Goal: Task Accomplishment & Management: Complete application form

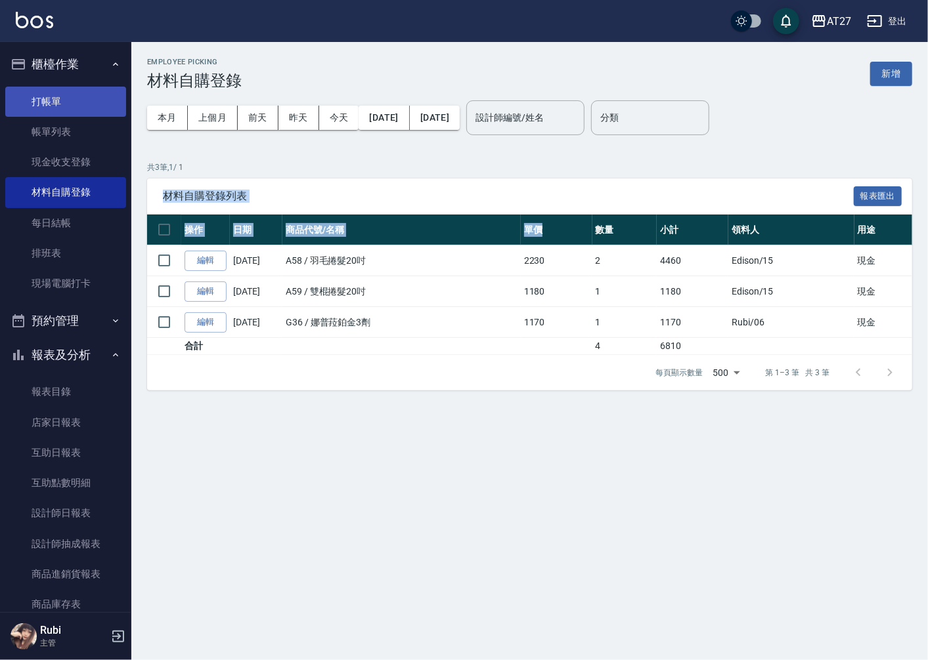
click at [49, 97] on link "打帳單" at bounding box center [65, 102] width 121 height 30
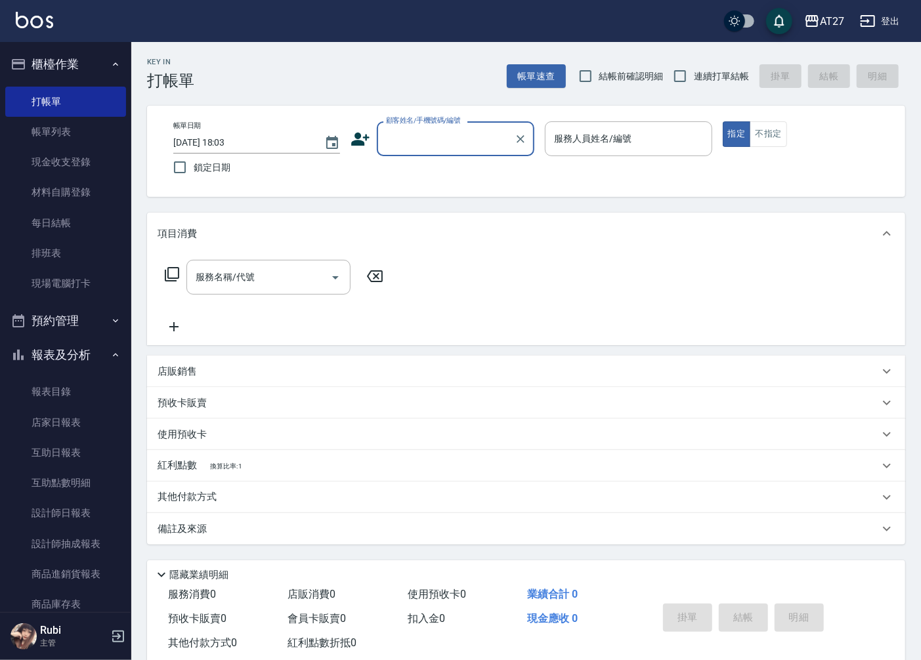
click at [719, 135] on div "帳單日期 [DATE] 18:03 鎖定日期 顧客姓名/手機號碼/編號 顧客姓名/手機號碼/編號 服務人員姓名/編號 服務人員姓名/編號 指定 不指定" at bounding box center [526, 151] width 727 height 60
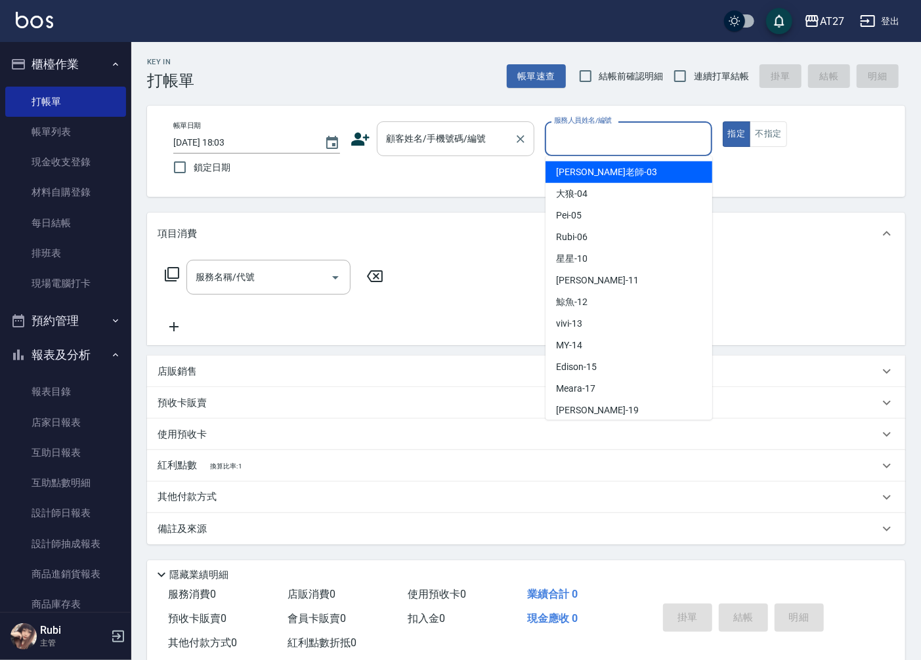
click at [436, 146] on input "顧客姓名/手機號碼/編號" at bounding box center [446, 138] width 126 height 23
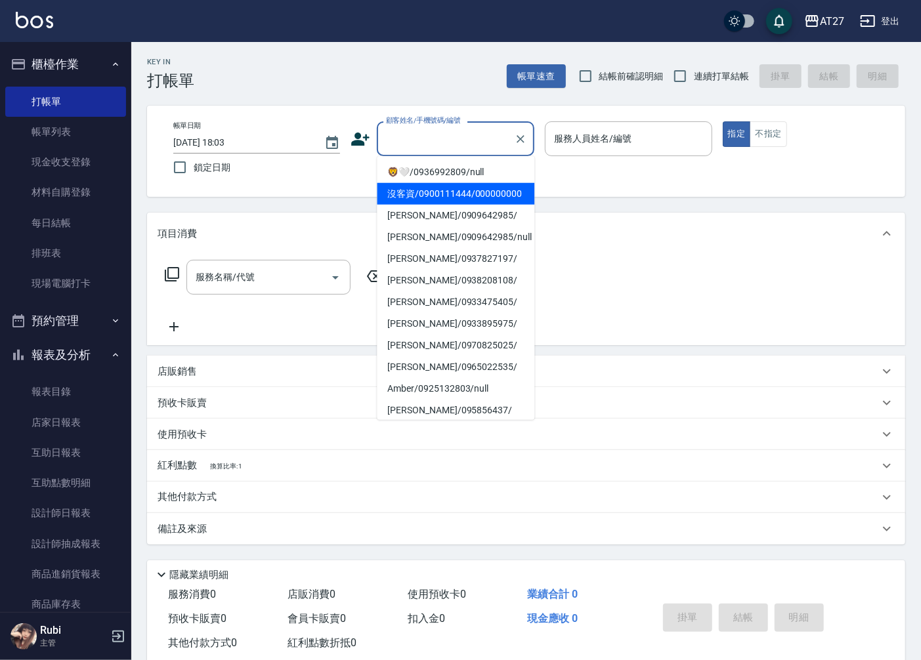
click at [478, 192] on li "沒客資/0900111444/000000000" at bounding box center [456, 194] width 158 height 22
type input "沒客資/0900111444/000000000"
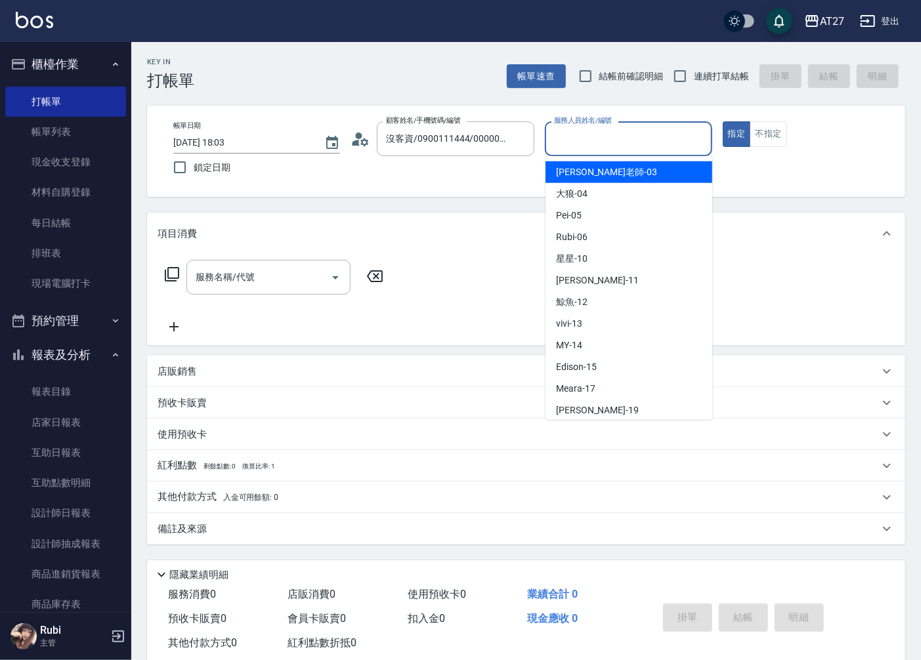
click at [607, 146] on input "服務人員姓名/編號" at bounding box center [628, 138] width 155 height 23
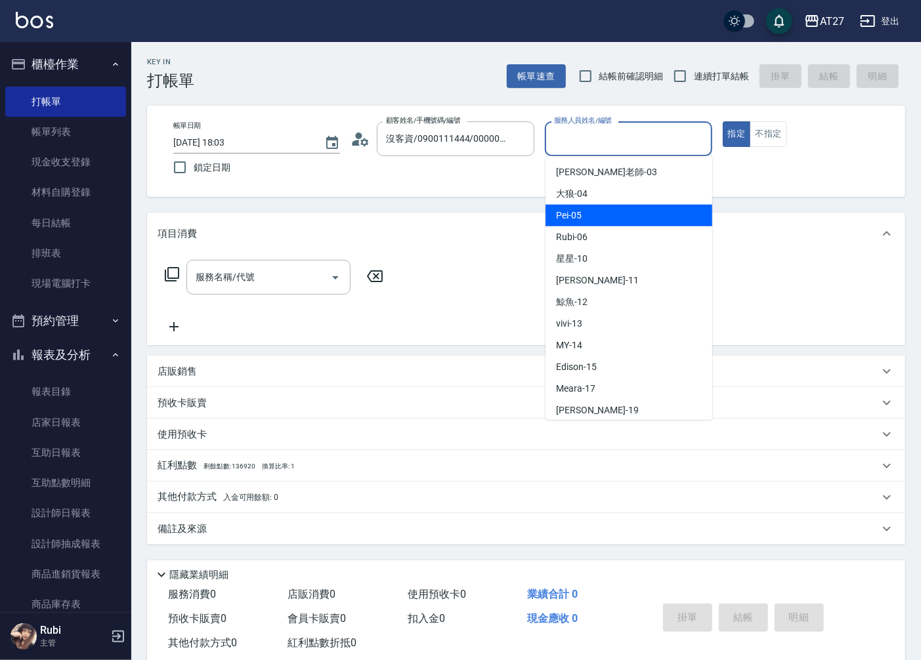
click at [575, 210] on span "Pei -05" at bounding box center [569, 216] width 26 height 14
type input "Pei-05"
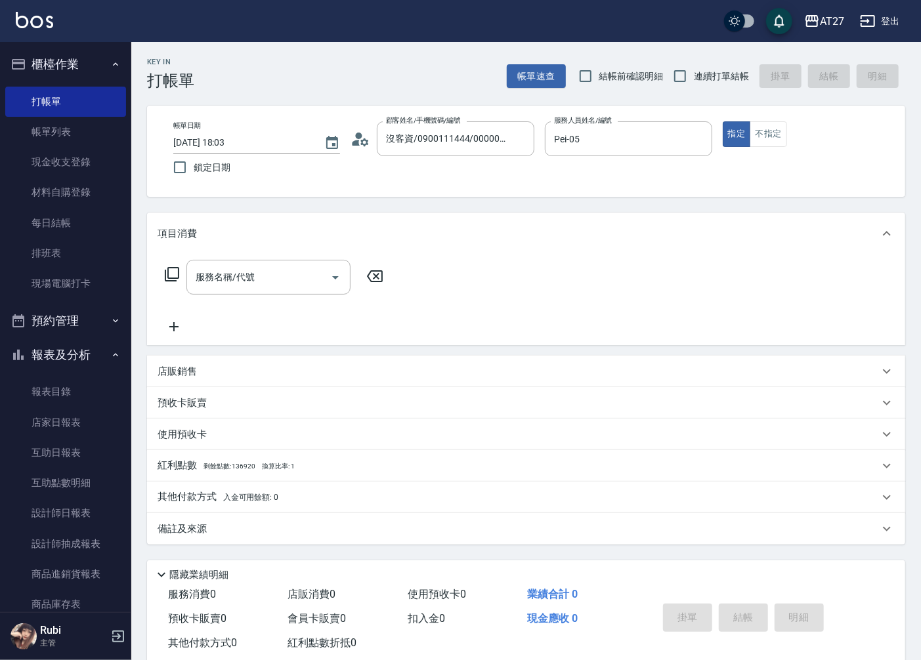
click at [177, 271] on icon at bounding box center [172, 275] width 16 height 16
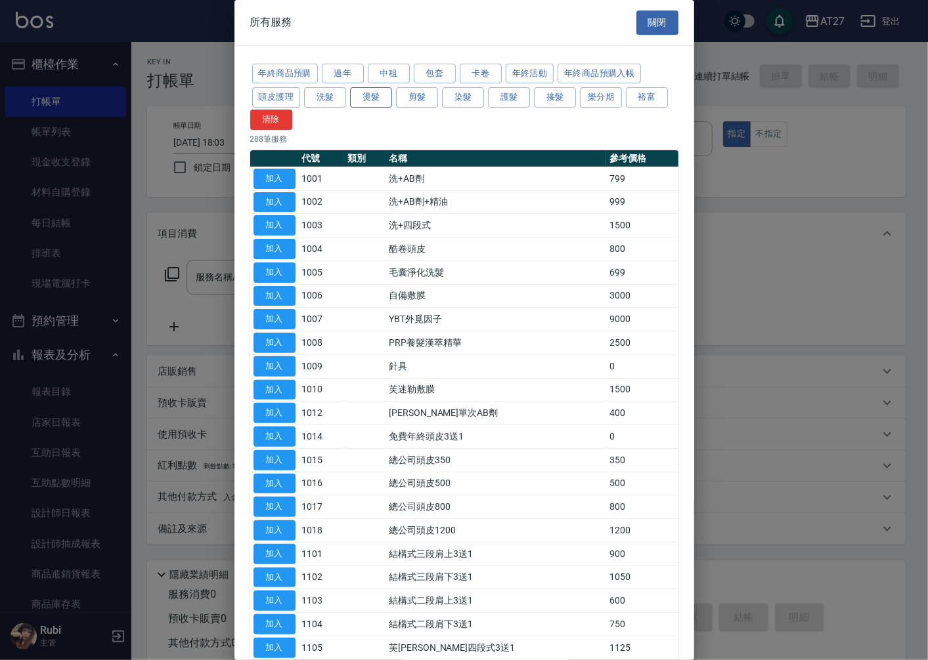
click at [370, 95] on button "燙髮" at bounding box center [371, 97] width 42 height 20
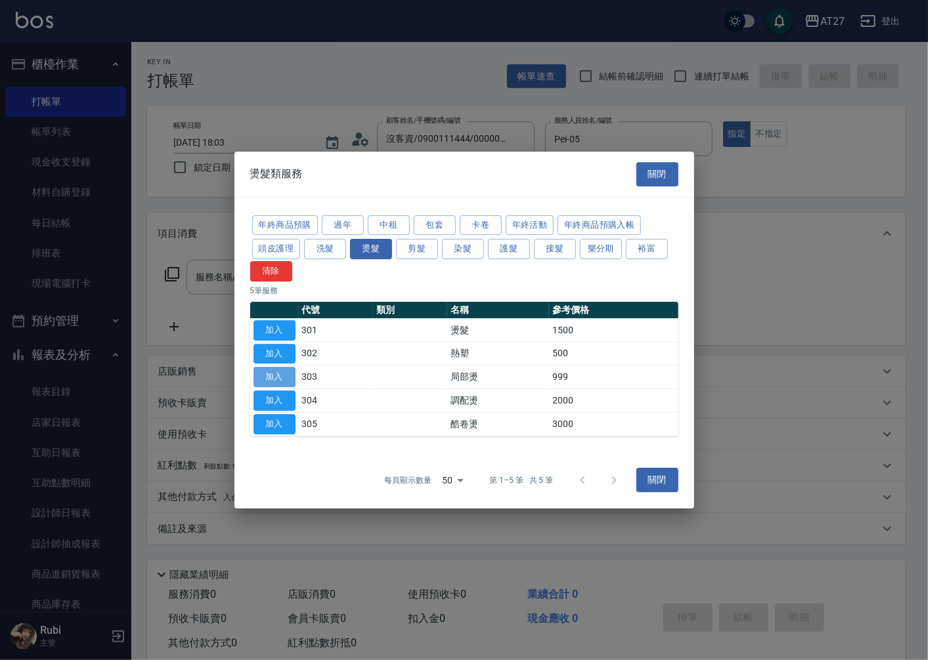
click at [276, 379] on button "加入" at bounding box center [274, 377] width 42 height 20
type input "局部燙(303)"
type input "90"
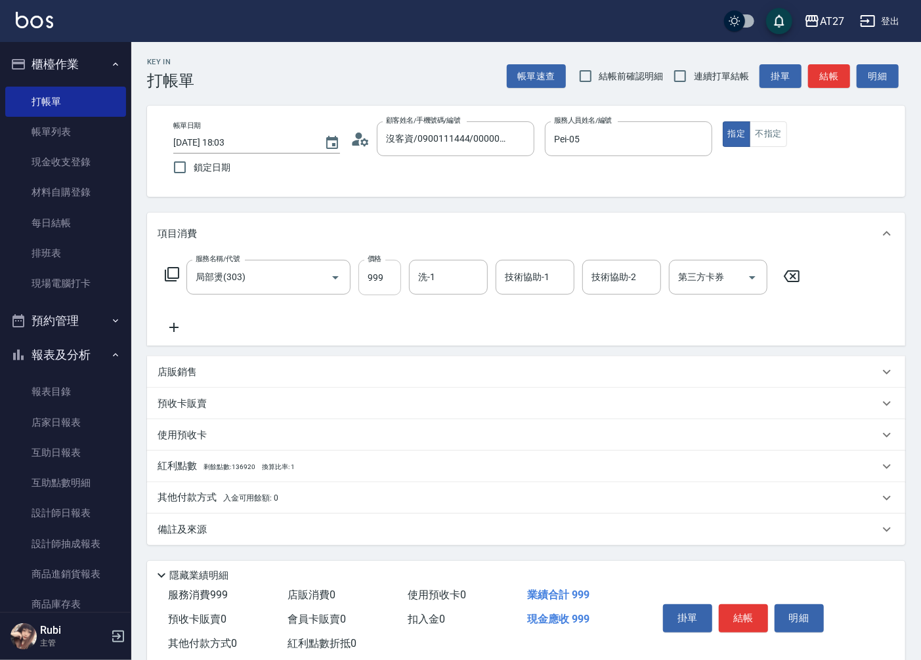
click at [385, 281] on input "999" at bounding box center [379, 277] width 43 height 35
type input "3"
type input "0"
type input "300"
type input "30"
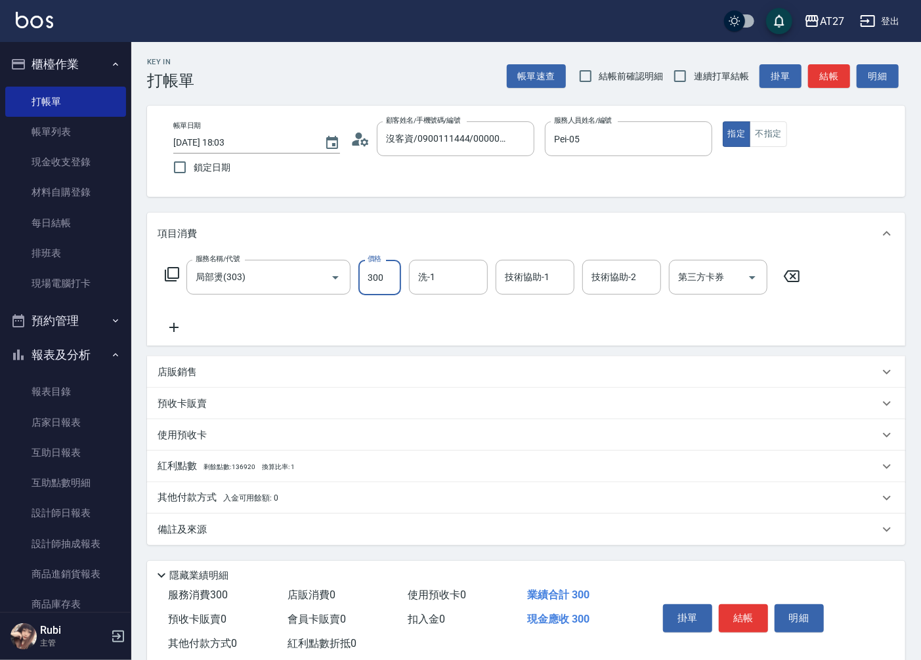
type input "300"
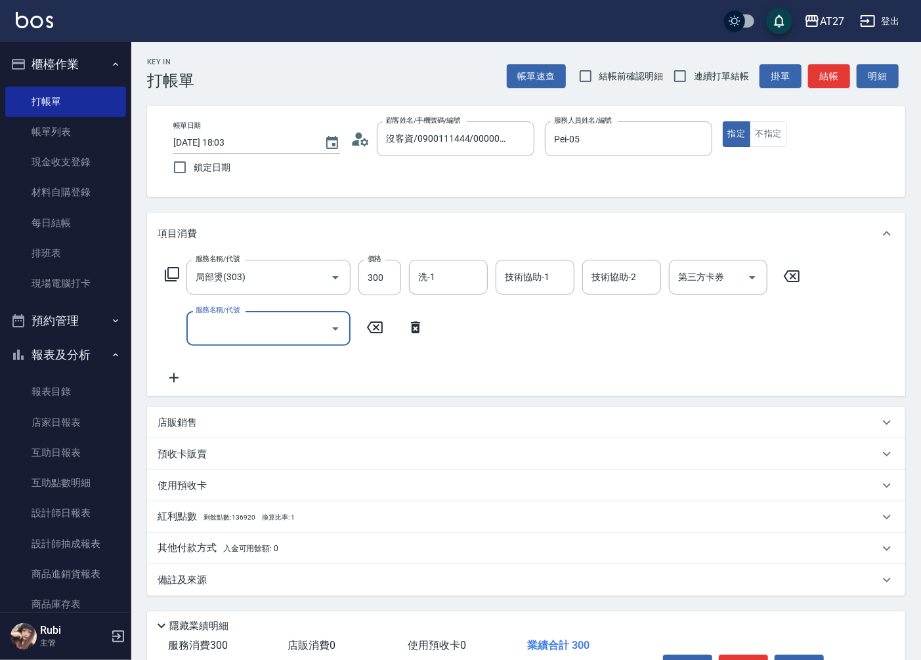
click at [225, 332] on input "服務名稱/代號" at bounding box center [258, 328] width 133 height 23
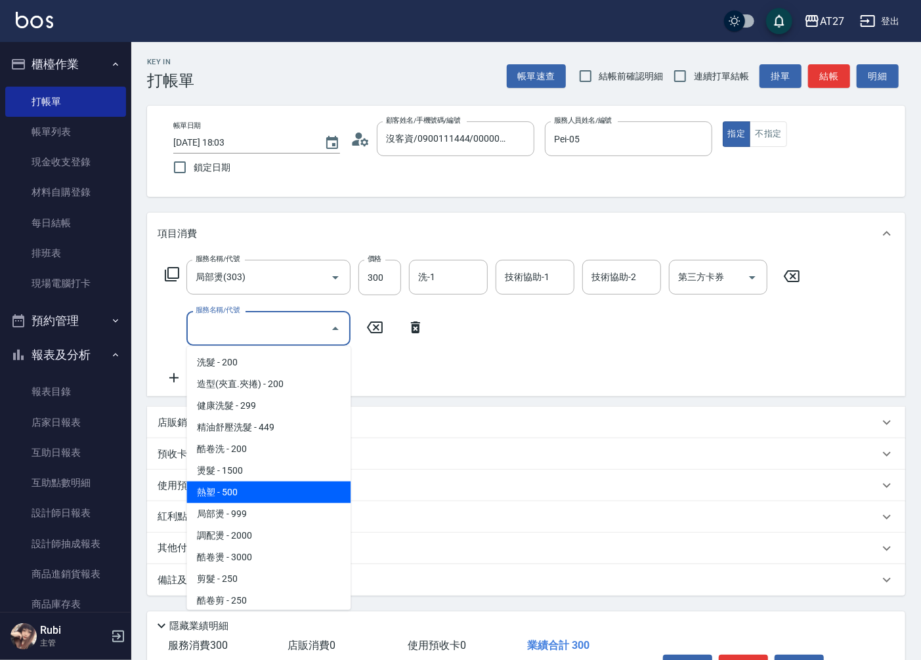
click at [175, 276] on icon at bounding box center [172, 275] width 16 height 16
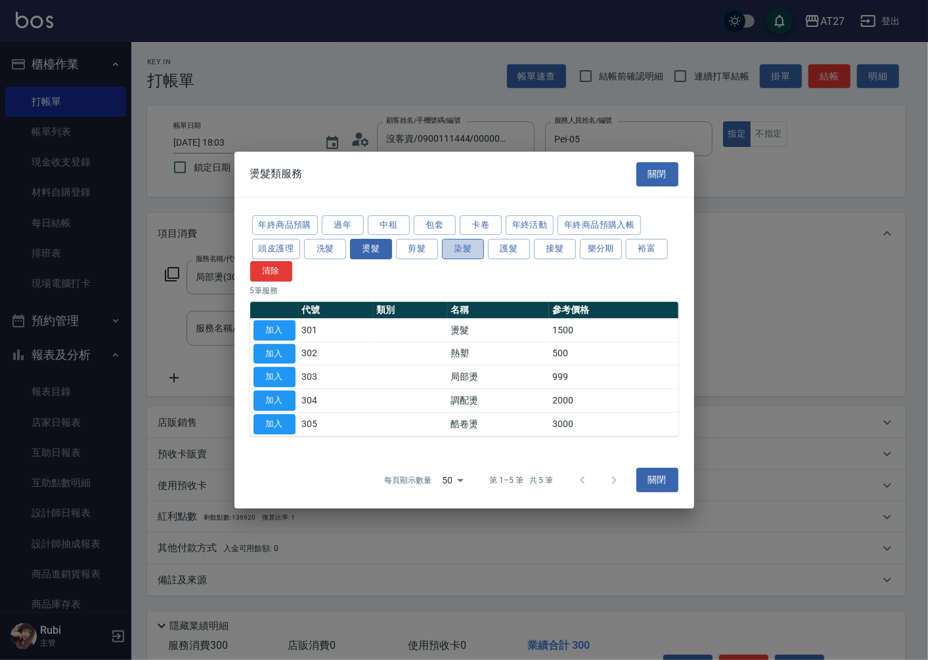
click at [460, 245] on button "染髮" at bounding box center [463, 249] width 42 height 20
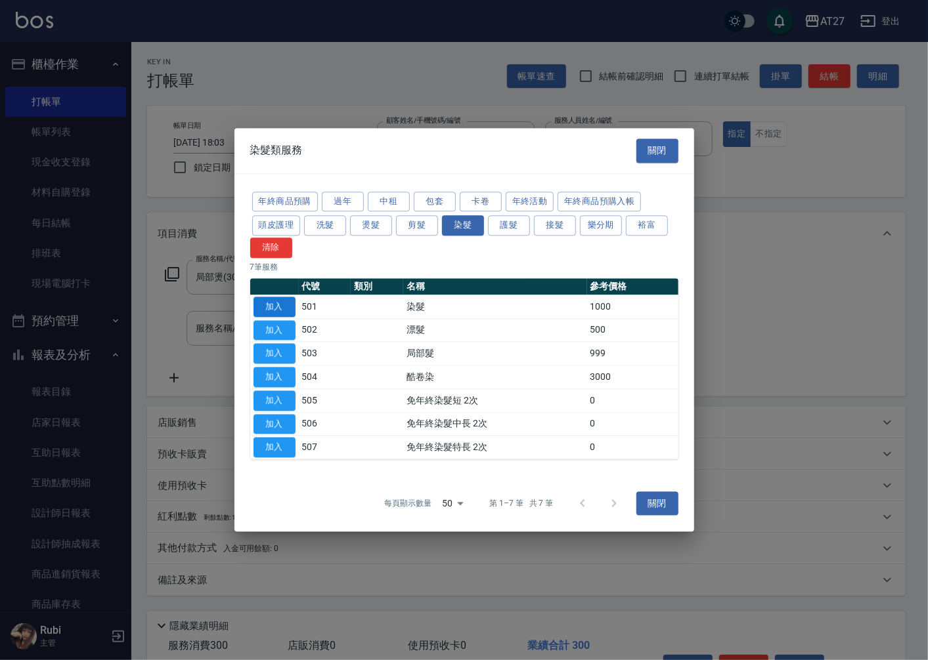
click at [263, 309] on button "加入" at bounding box center [274, 307] width 42 height 20
type input "130"
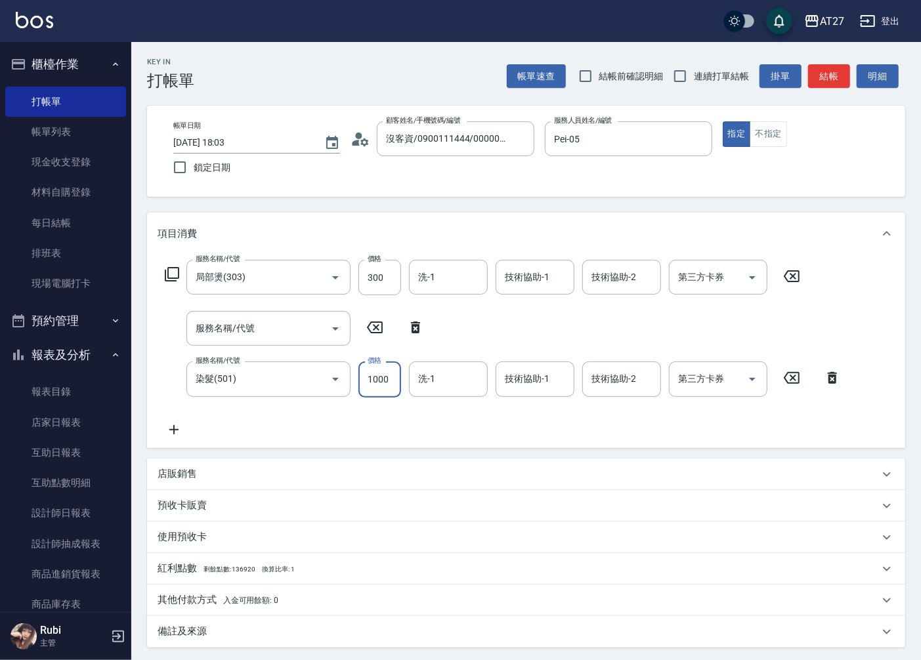
click at [387, 386] on input "1000" at bounding box center [379, 379] width 43 height 35
type input "1"
type input "30"
type input "120"
type input "40"
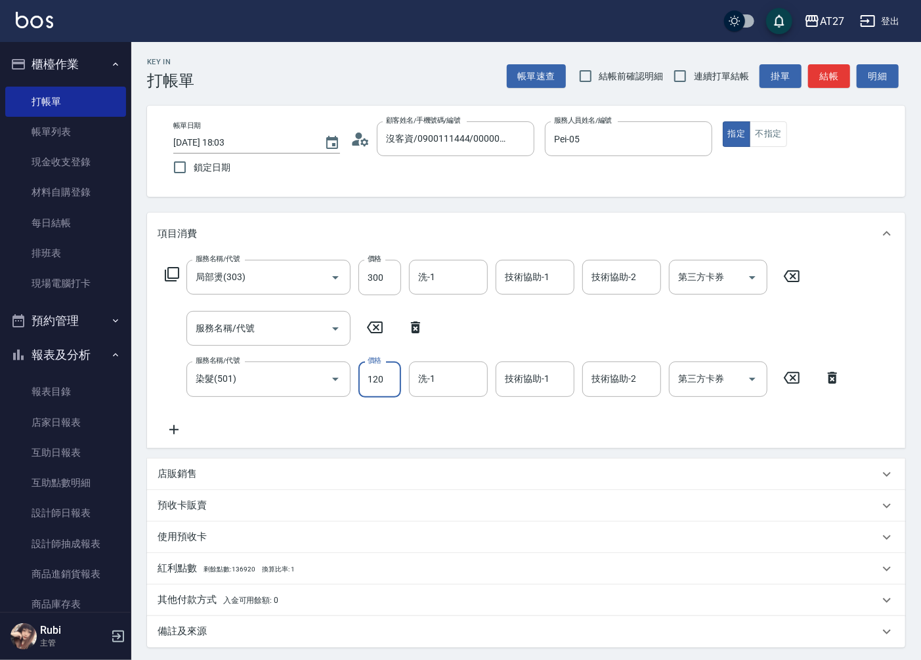
type input "1200"
type input "150"
type input "1200"
click at [418, 330] on icon at bounding box center [415, 328] width 9 height 12
type input "染髮(501)"
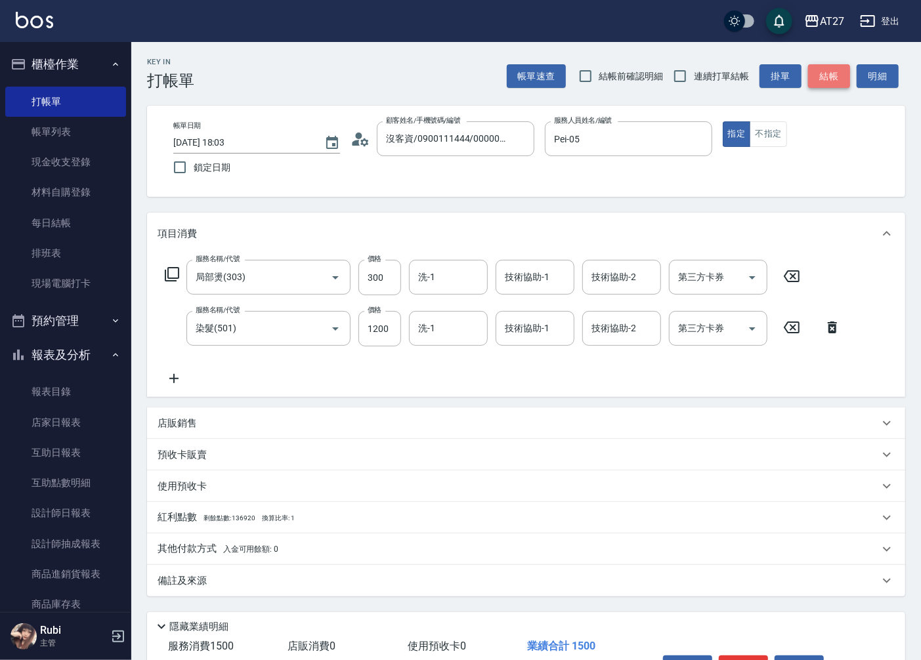
click at [826, 75] on button "結帳" at bounding box center [829, 76] width 42 height 24
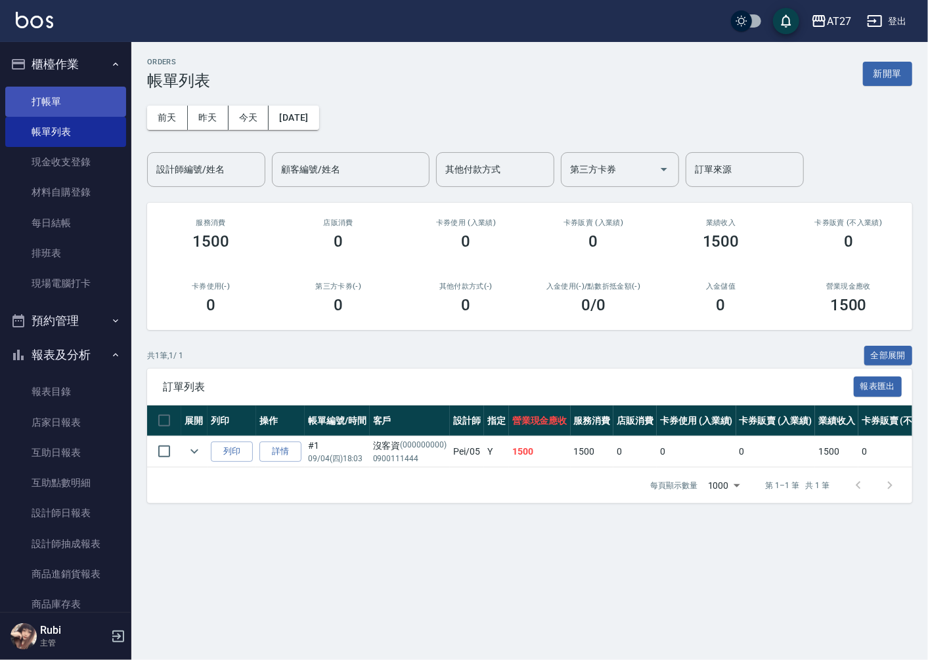
click at [43, 93] on link "打帳單" at bounding box center [65, 102] width 121 height 30
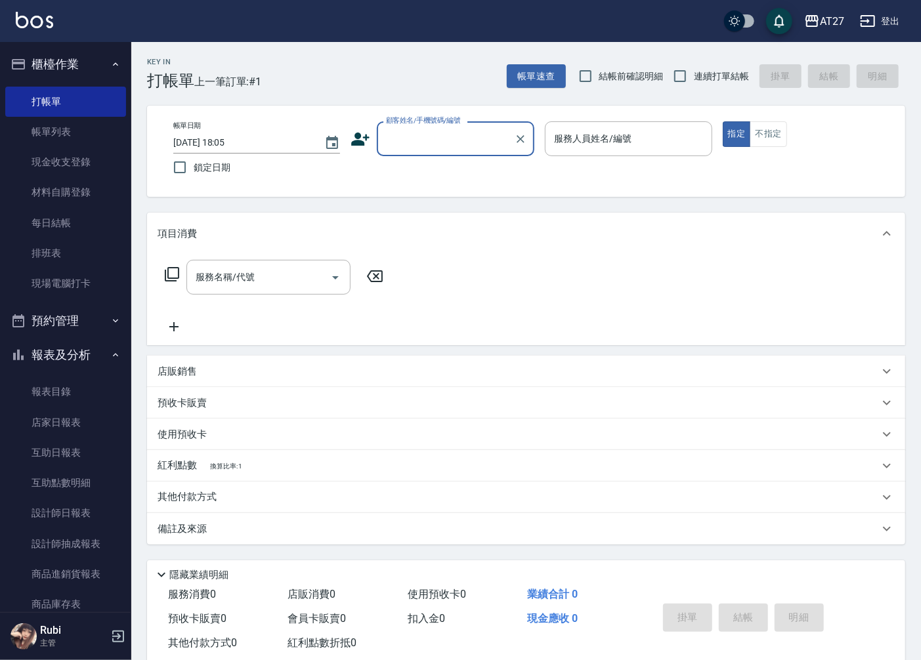
click at [416, 133] on input "顧客姓名/手機號碼/編號" at bounding box center [446, 138] width 126 height 23
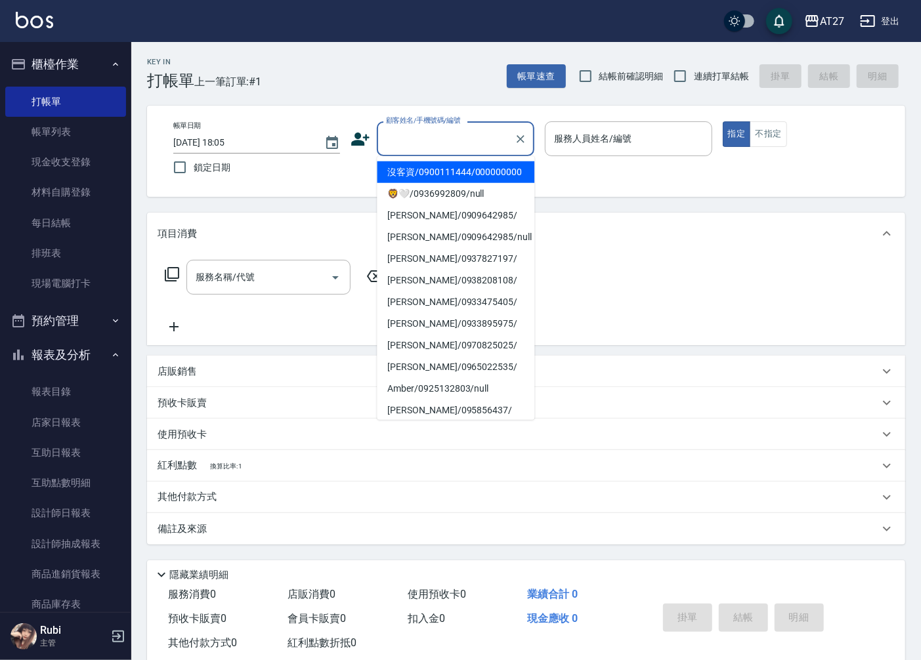
click at [479, 177] on li "沒客資/0900111444/000000000" at bounding box center [456, 173] width 158 height 22
type input "沒客資/0900111444/000000000"
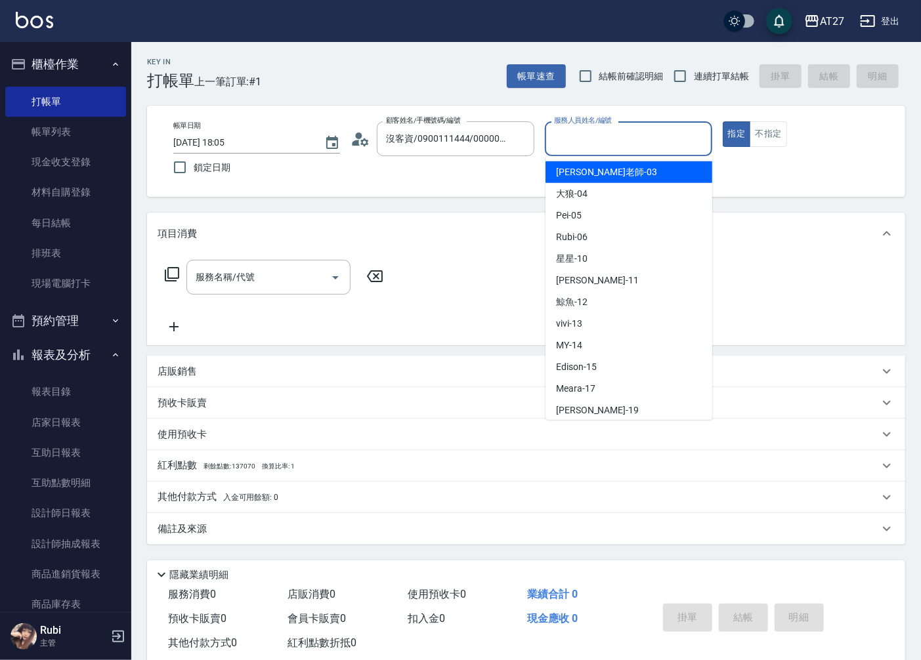
click at [572, 140] on input "服務人員姓名/編號" at bounding box center [628, 138] width 155 height 23
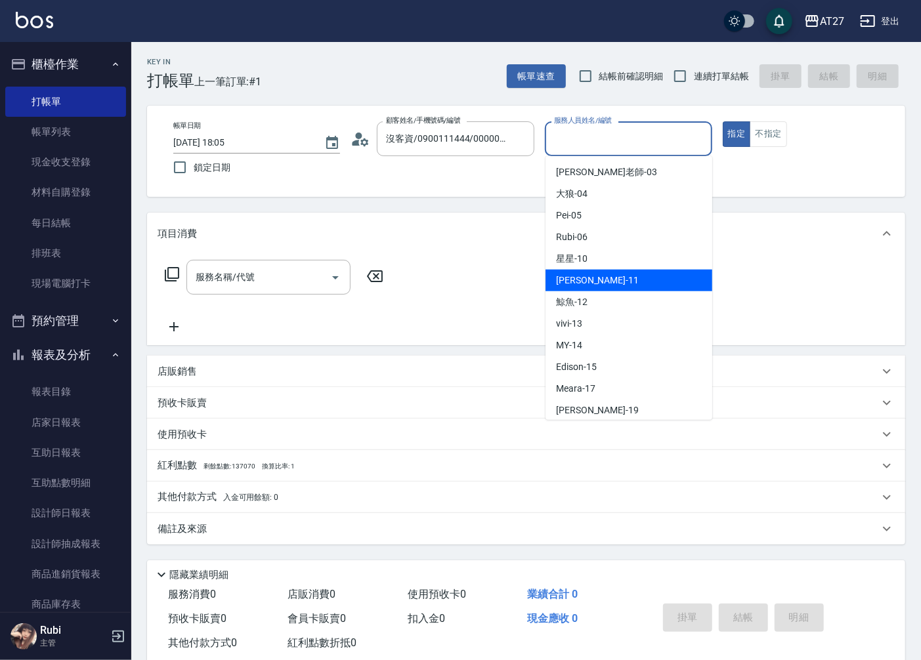
drag, startPoint x: 591, startPoint y: 280, endPoint x: 575, endPoint y: 278, distance: 16.0
click at [591, 280] on div "[PERSON_NAME] -11" at bounding box center [629, 281] width 167 height 22
type input "[PERSON_NAME]-11"
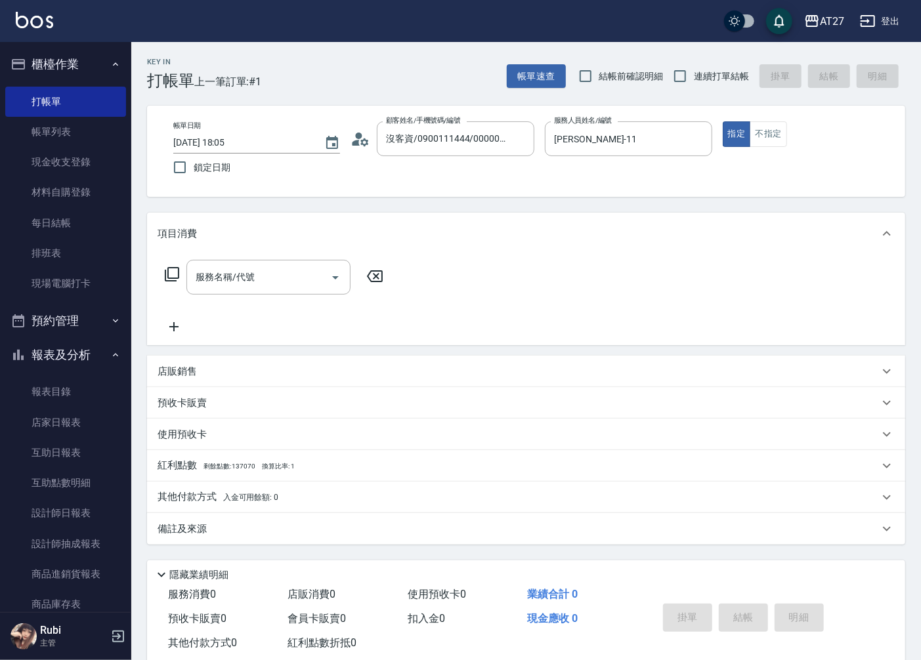
click at [169, 278] on icon at bounding box center [172, 274] width 14 height 14
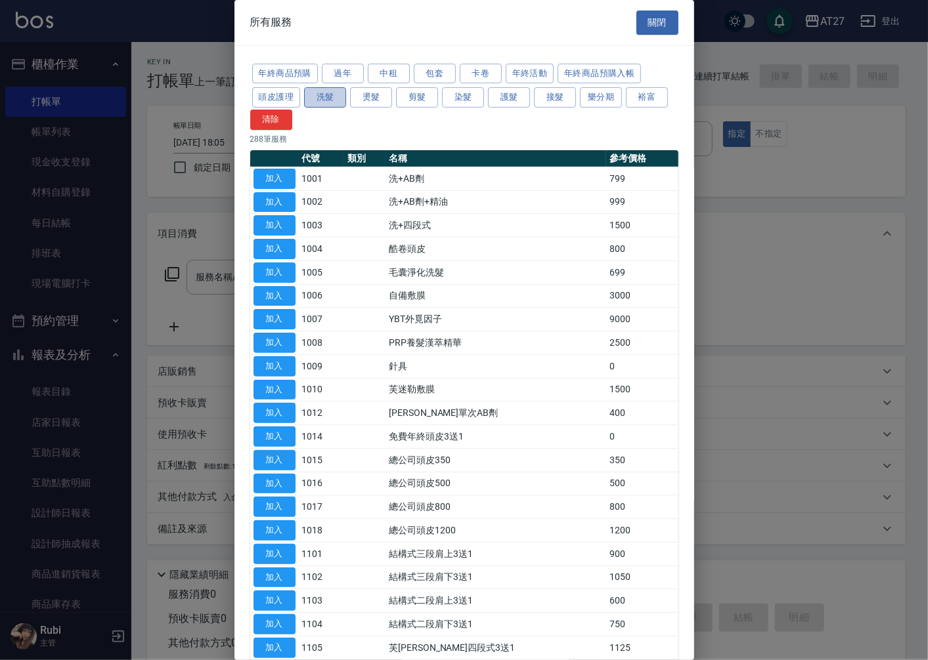
click at [319, 102] on button "洗髮" at bounding box center [325, 97] width 42 height 20
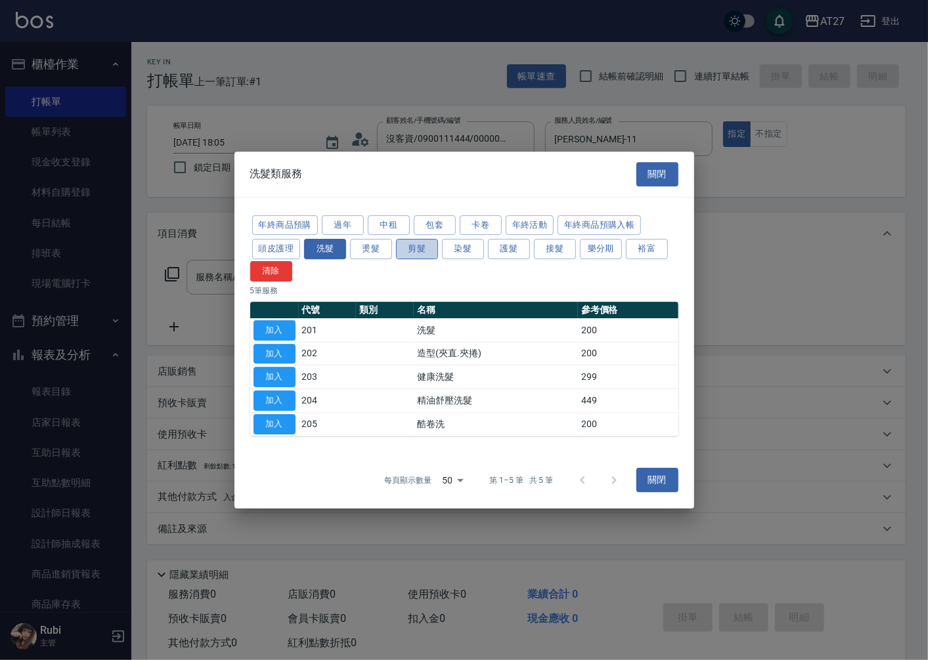
click at [427, 246] on button "剪髮" at bounding box center [417, 249] width 42 height 20
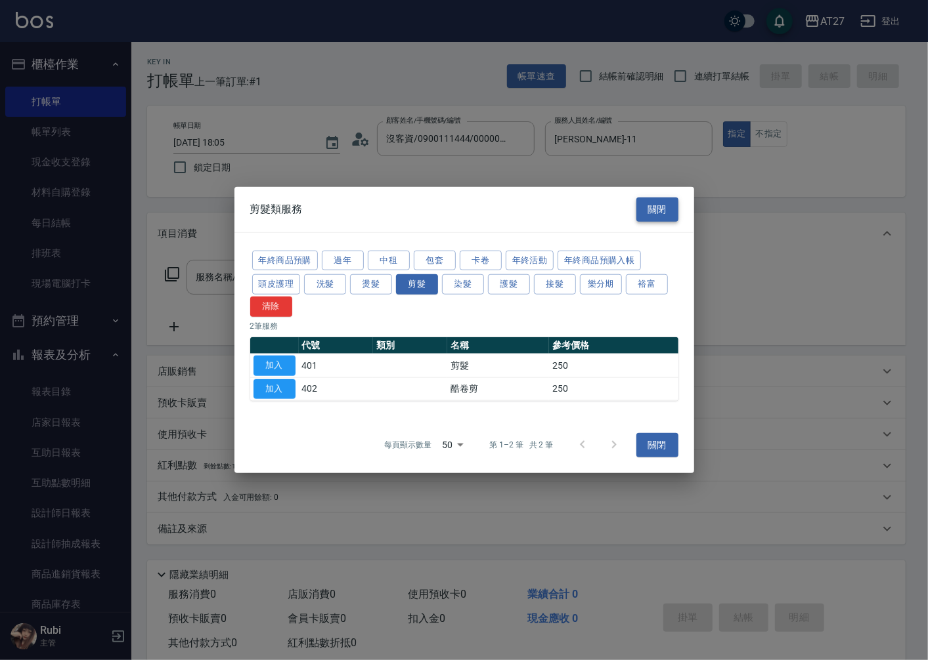
click at [668, 204] on button "關閉" at bounding box center [657, 210] width 42 height 24
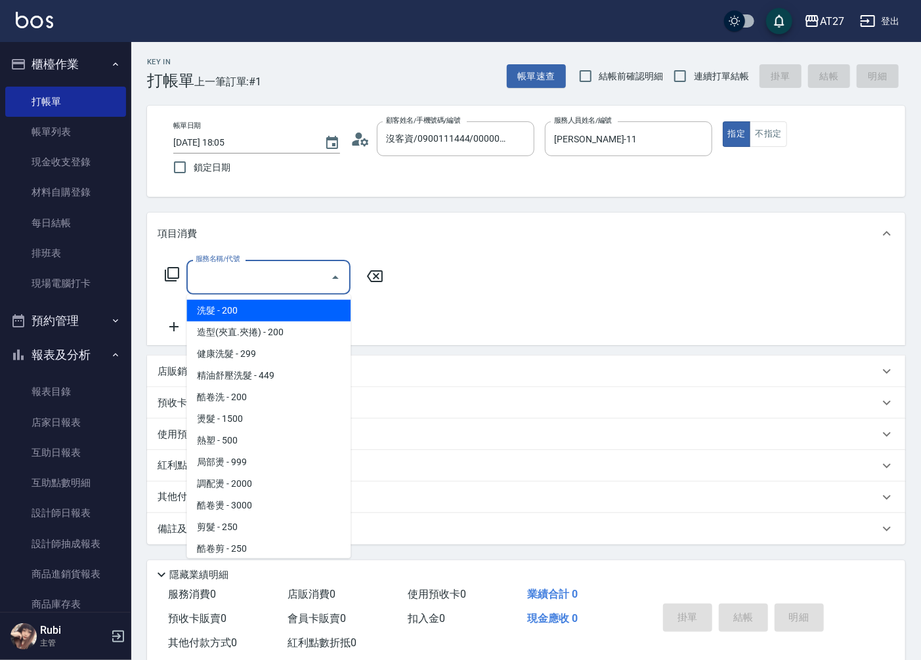
click at [272, 266] on input "服務名稱/代號" at bounding box center [258, 277] width 133 height 23
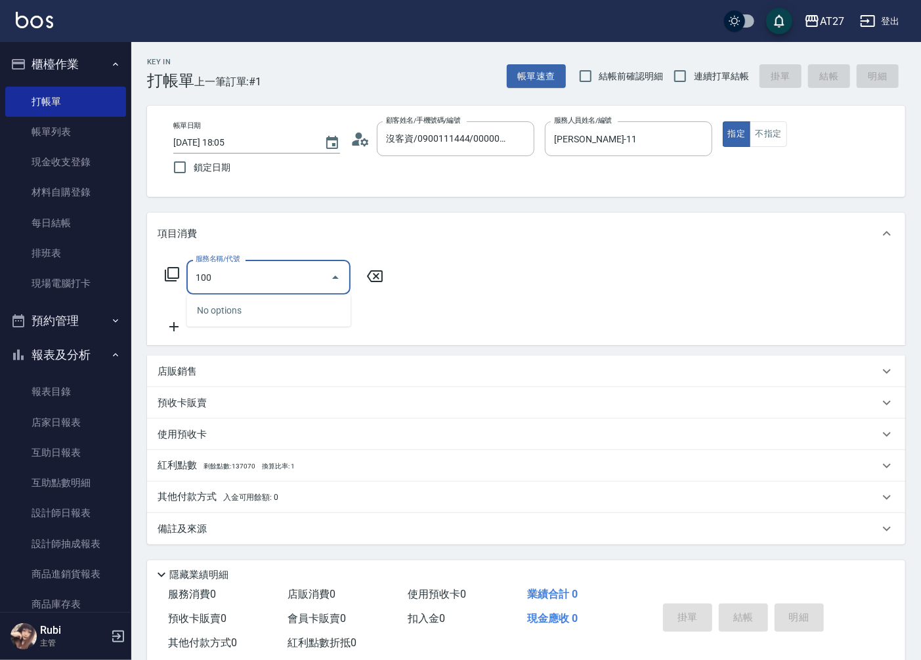
type input "1005"
type input "60"
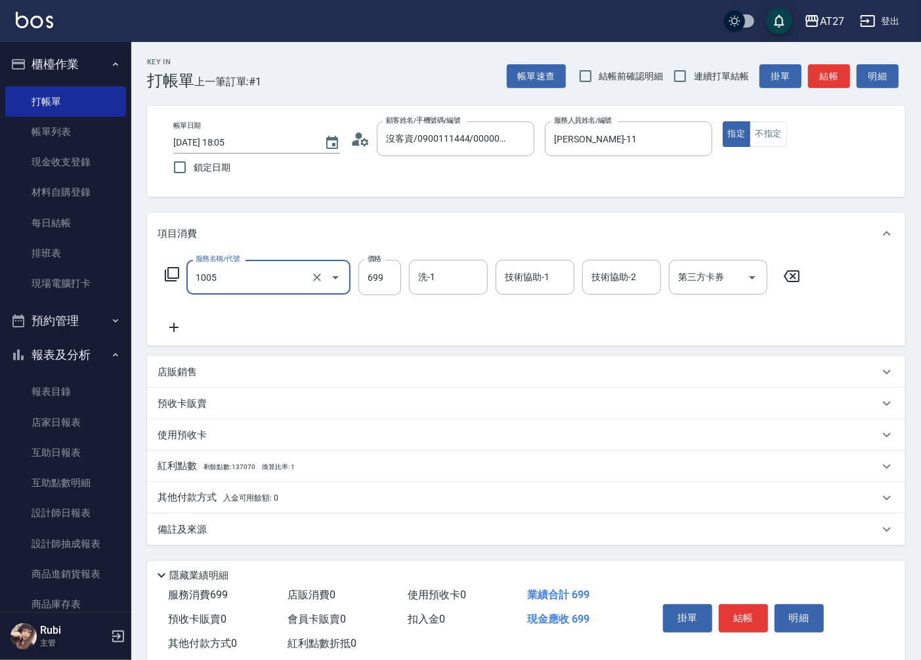
type input "毛囊淨化洗髮(1005)"
type input "74"
type input "0"
type input "740"
type input "0"
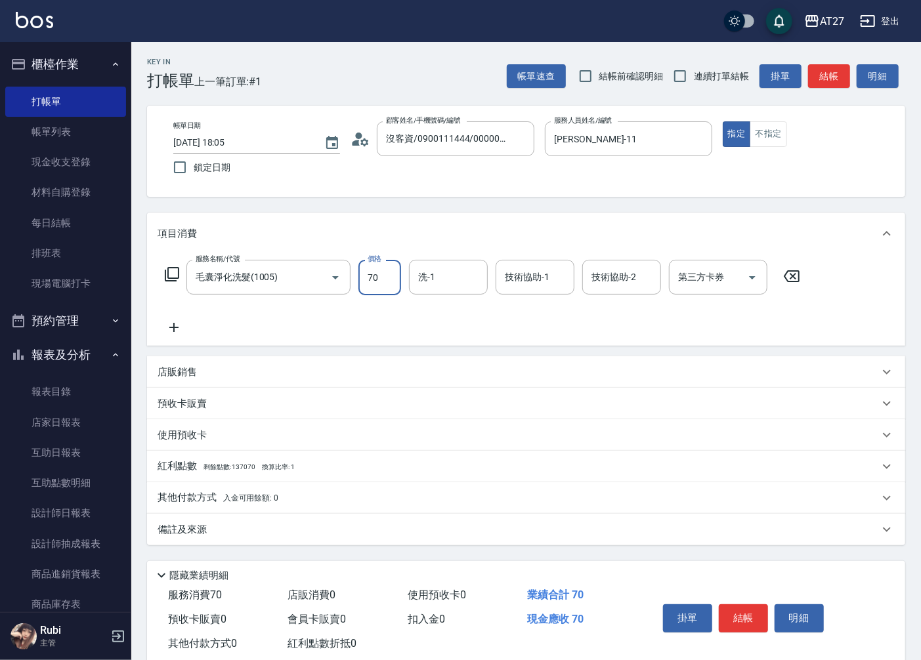
type input "700"
type input "70"
type input "700"
click at [824, 85] on button "結帳" at bounding box center [829, 76] width 42 height 24
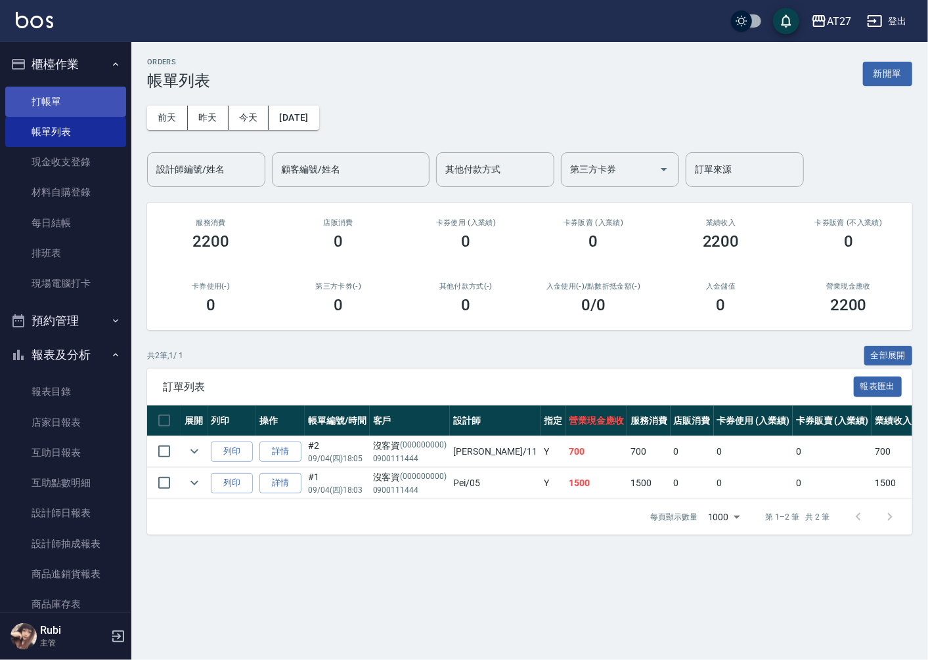
click at [74, 97] on link "打帳單" at bounding box center [65, 102] width 121 height 30
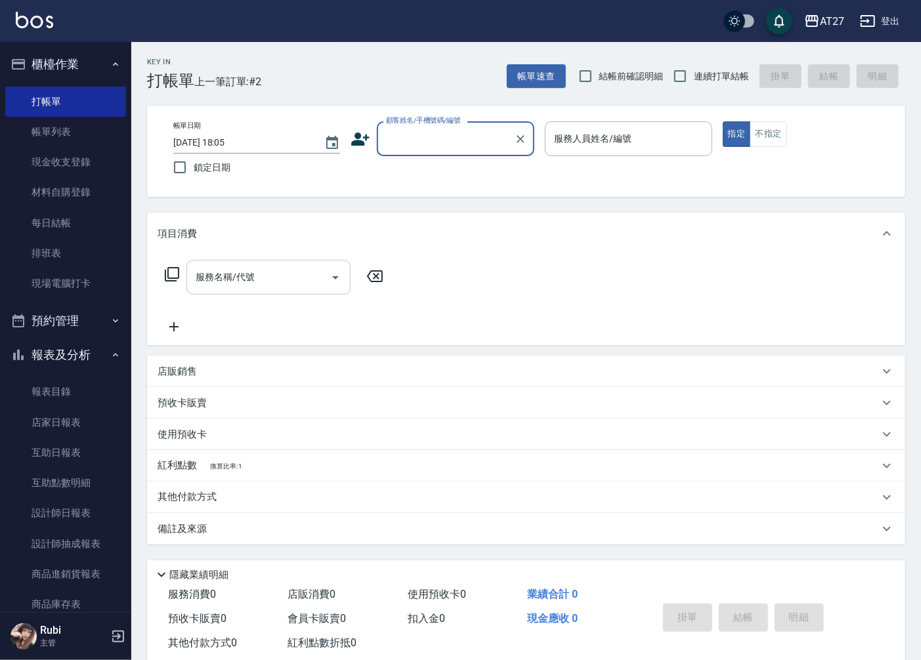
click at [230, 290] on div "服務名稱/代號" at bounding box center [268, 277] width 164 height 35
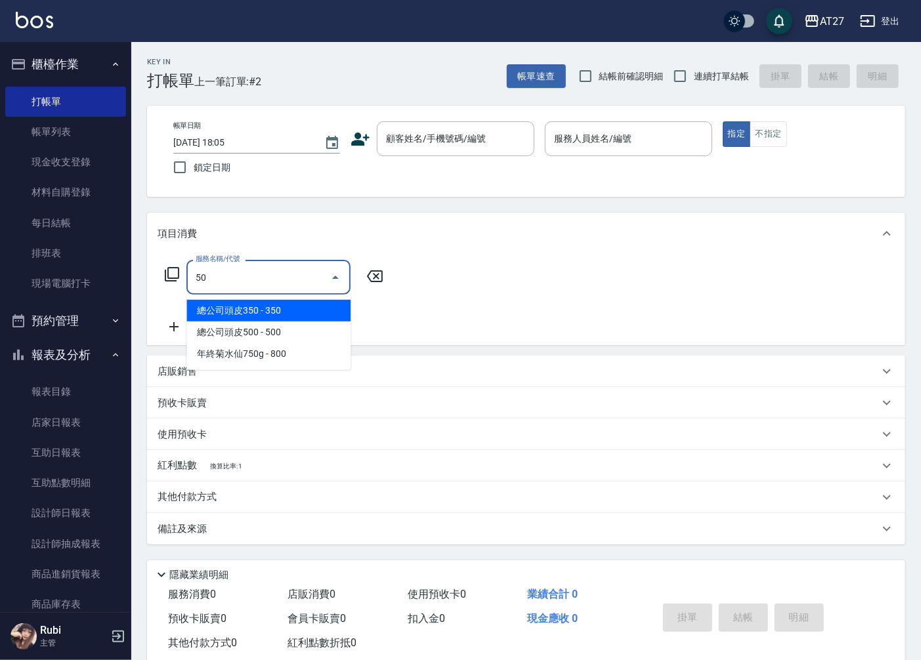
type input "501"
type input "100"
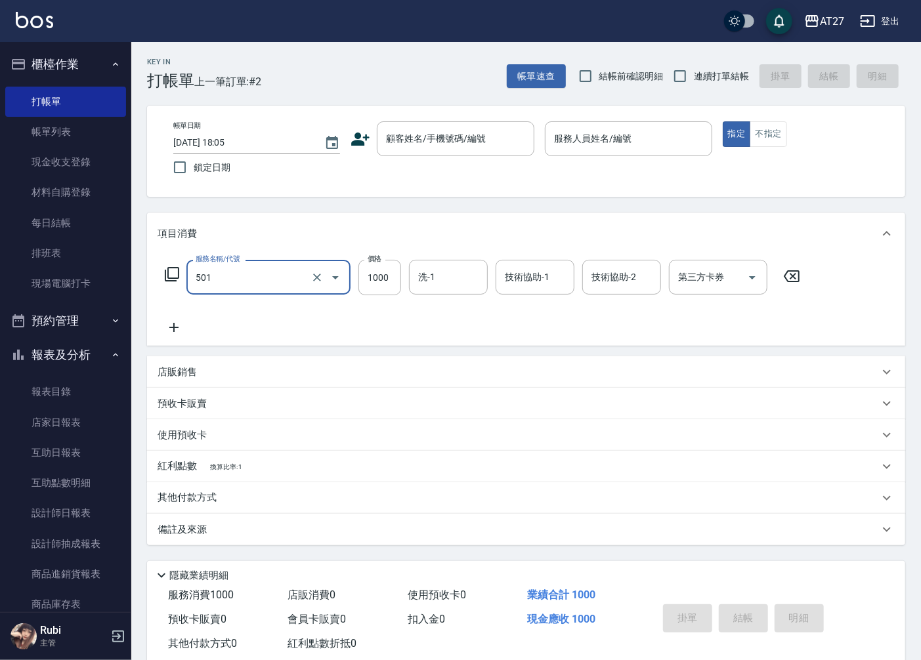
type input "1"
type input "0"
type input "1"
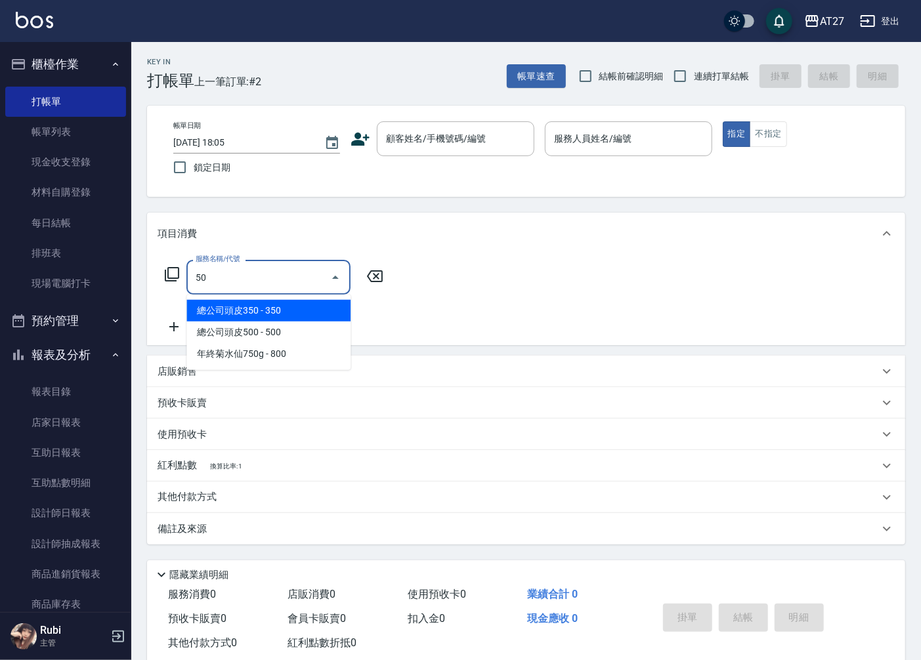
type input "501"
type input "100"
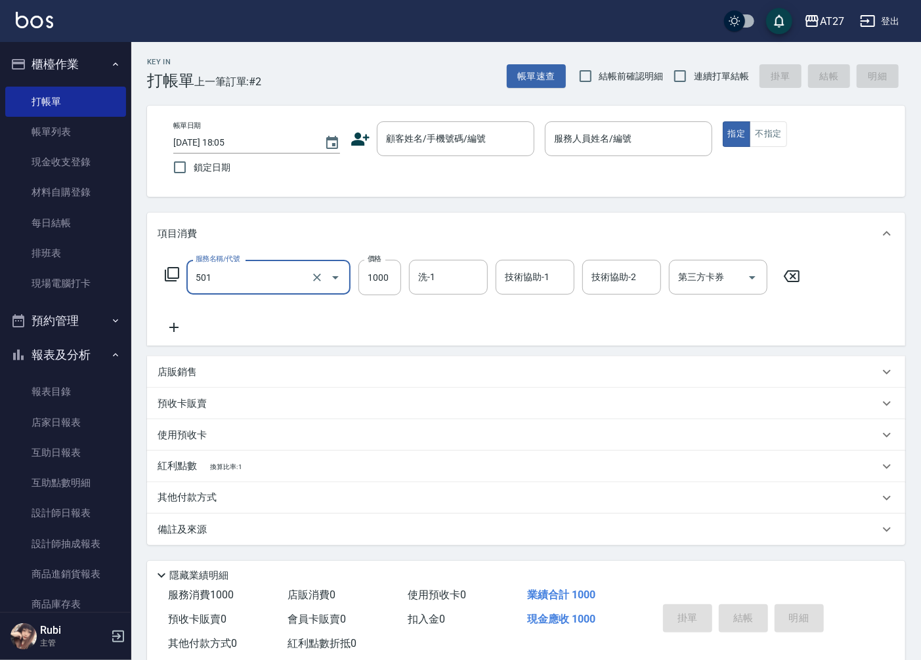
type input "染髮(501)"
type input "1"
type input "0"
type input "150"
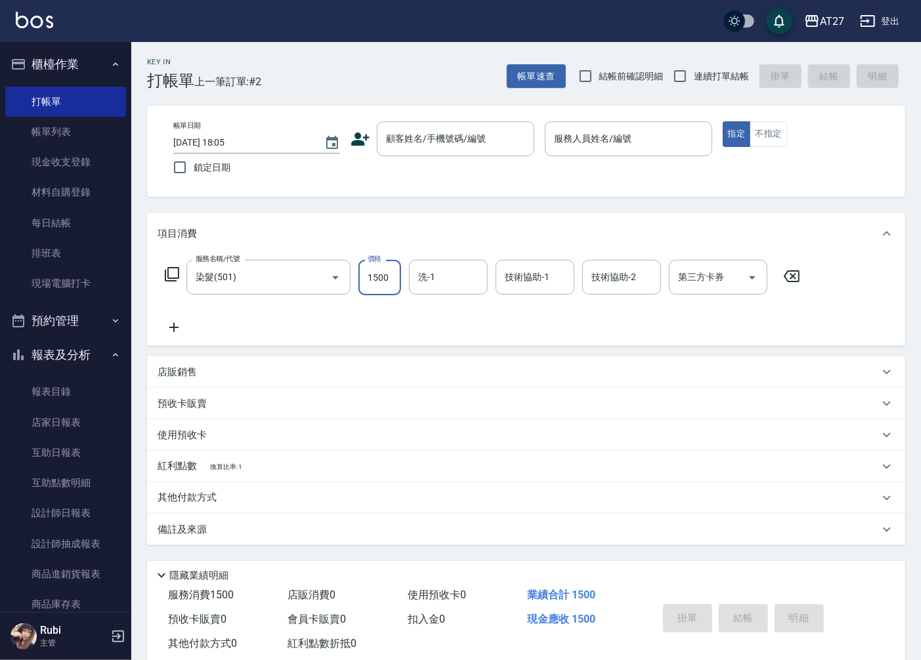
type input "1500"
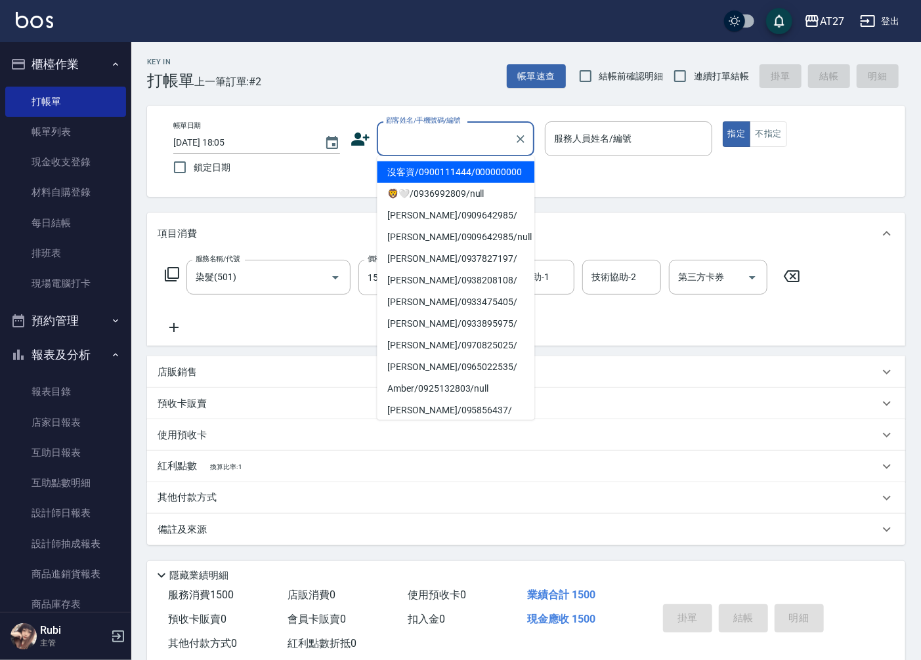
click at [454, 132] on div "顧客姓名/手機號碼/編號 顧客姓名/手機號碼/編號" at bounding box center [456, 138] width 158 height 35
click at [458, 181] on li "沒客資/0900111444/000000000" at bounding box center [456, 173] width 158 height 22
type input "沒客資/0900111444/000000000"
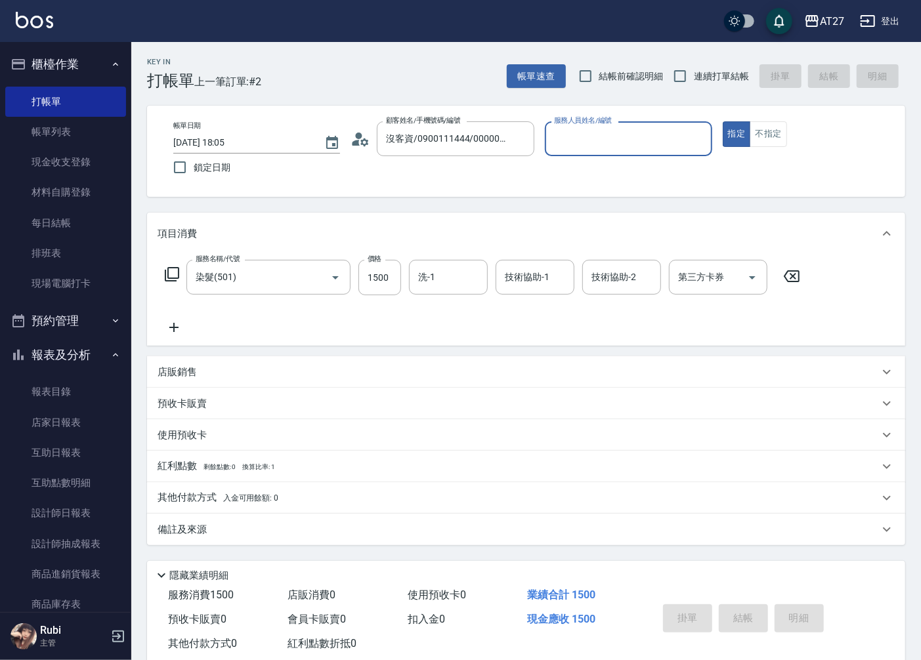
click at [597, 139] on input "服務人員姓名/編號" at bounding box center [628, 138] width 155 height 23
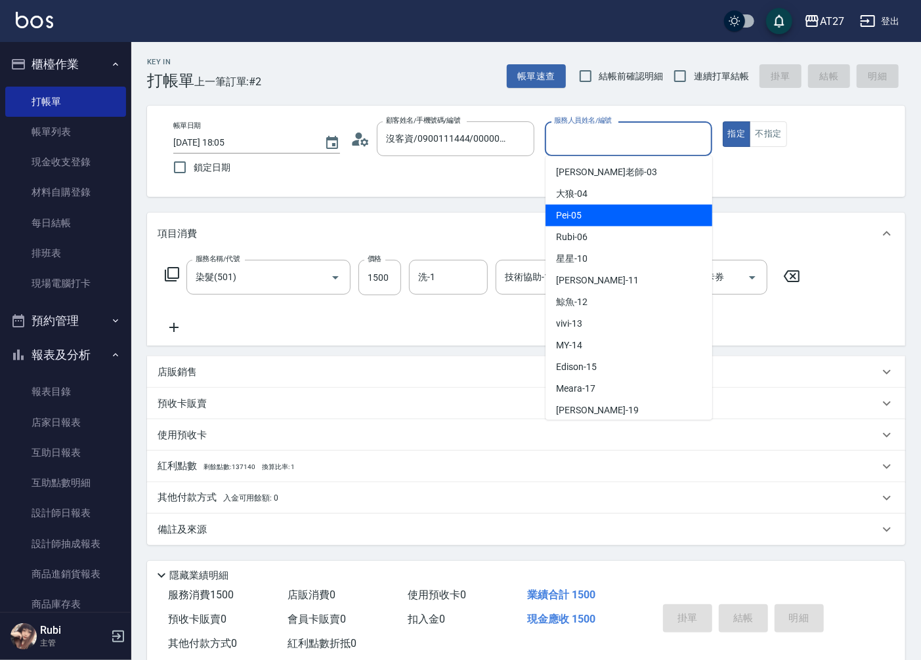
click at [571, 211] on span "Pei -05" at bounding box center [569, 216] width 26 height 14
type input "Pei-05"
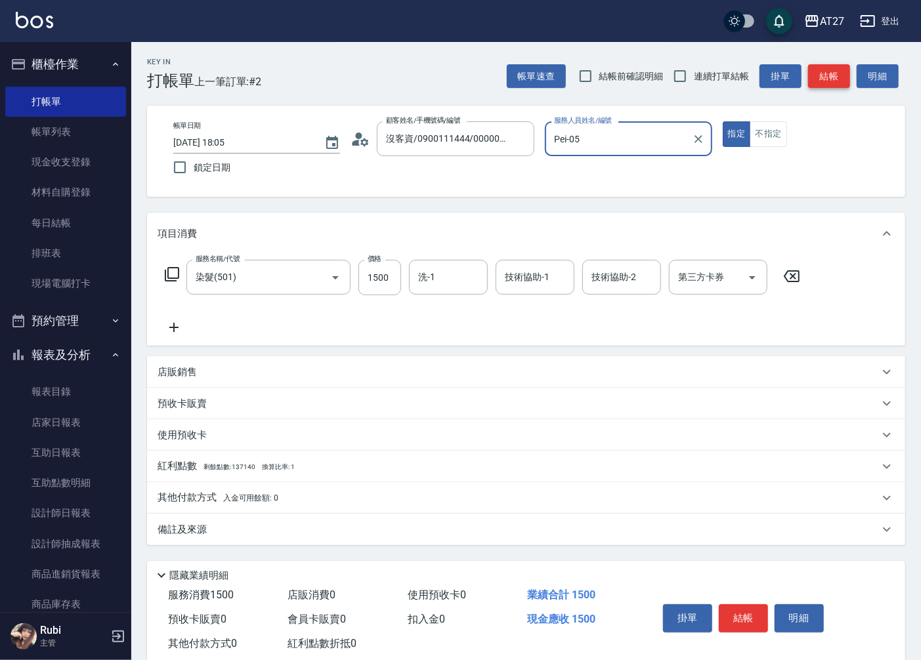
click at [842, 70] on button "結帳" at bounding box center [829, 76] width 42 height 24
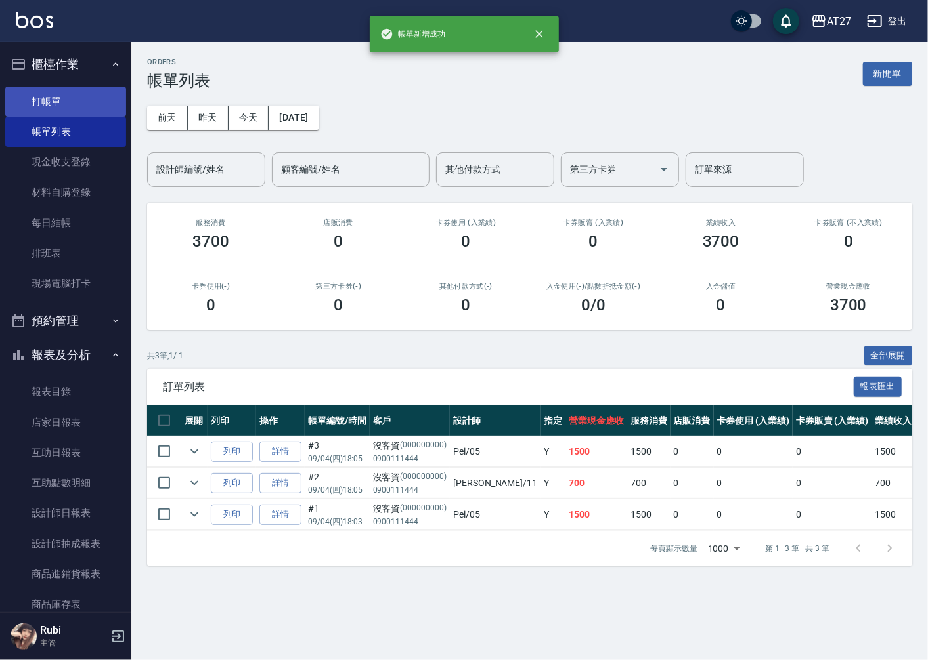
click at [79, 96] on link "打帳單" at bounding box center [65, 102] width 121 height 30
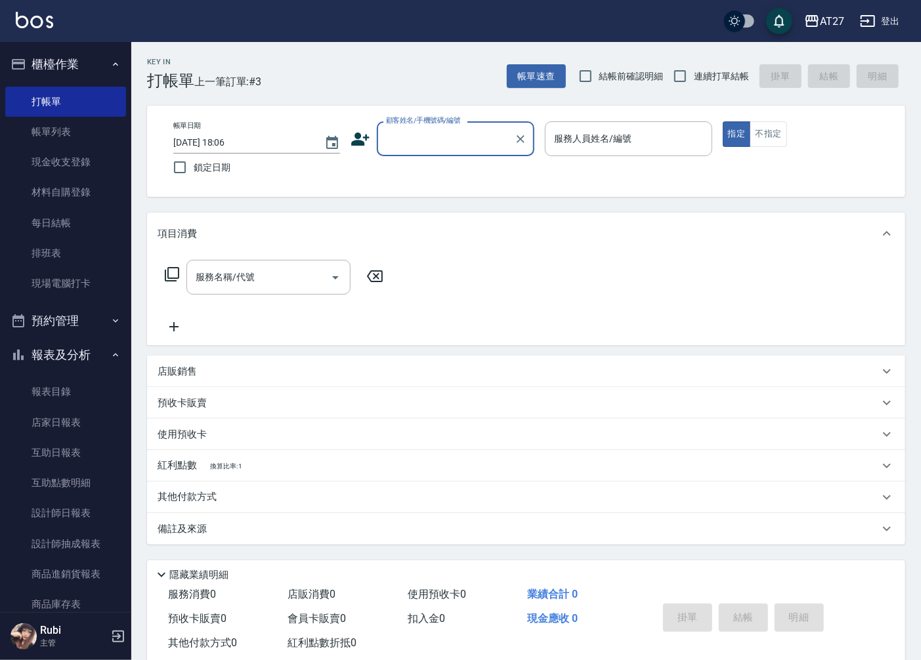
click at [471, 132] on input "顧客姓名/手機號碼/編號" at bounding box center [446, 138] width 126 height 23
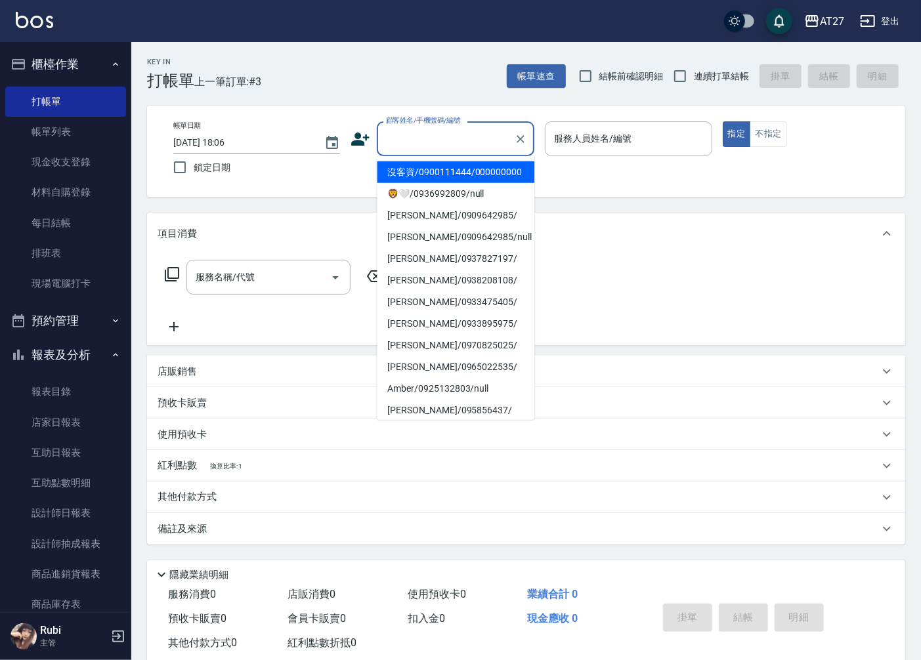
click at [450, 181] on li "沒客資/0900111444/000000000" at bounding box center [456, 173] width 158 height 22
type input "沒客資/0900111444/000000000"
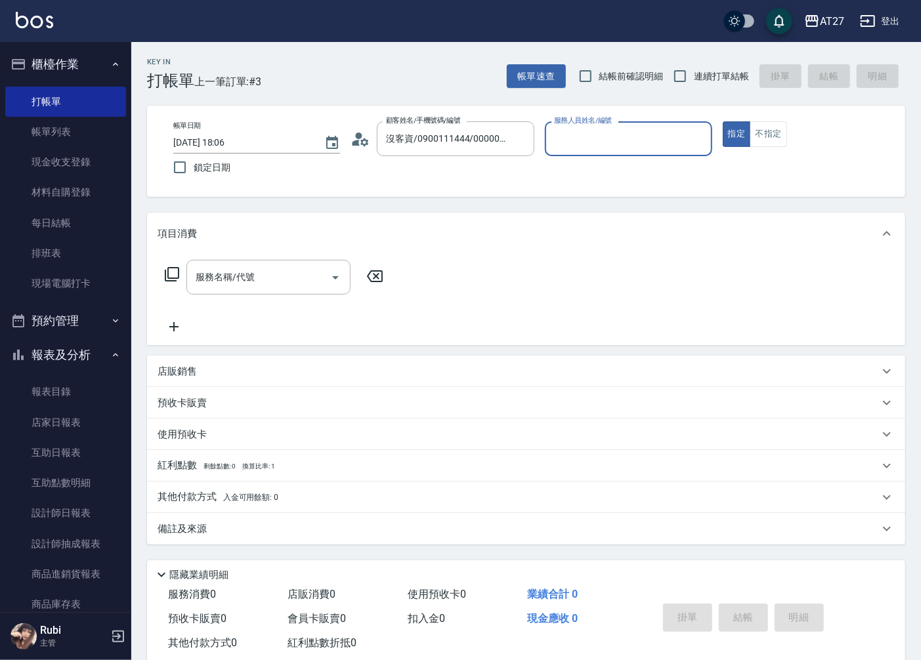
click at [619, 135] on input "服務人員姓名/編號" at bounding box center [628, 138] width 155 height 23
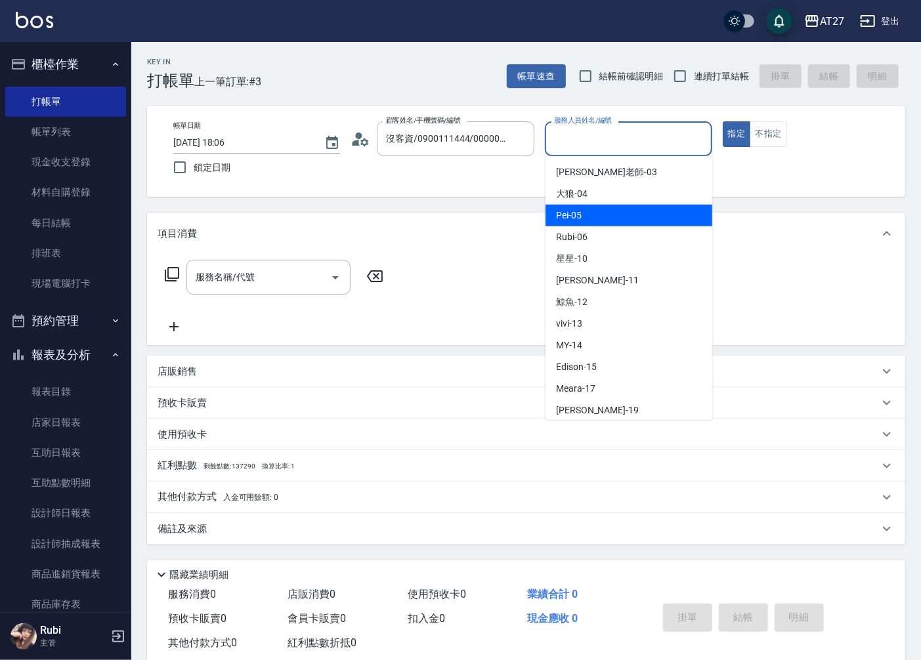
click at [615, 217] on div "Pei -05" at bounding box center [629, 216] width 167 height 22
type input "Pei-05"
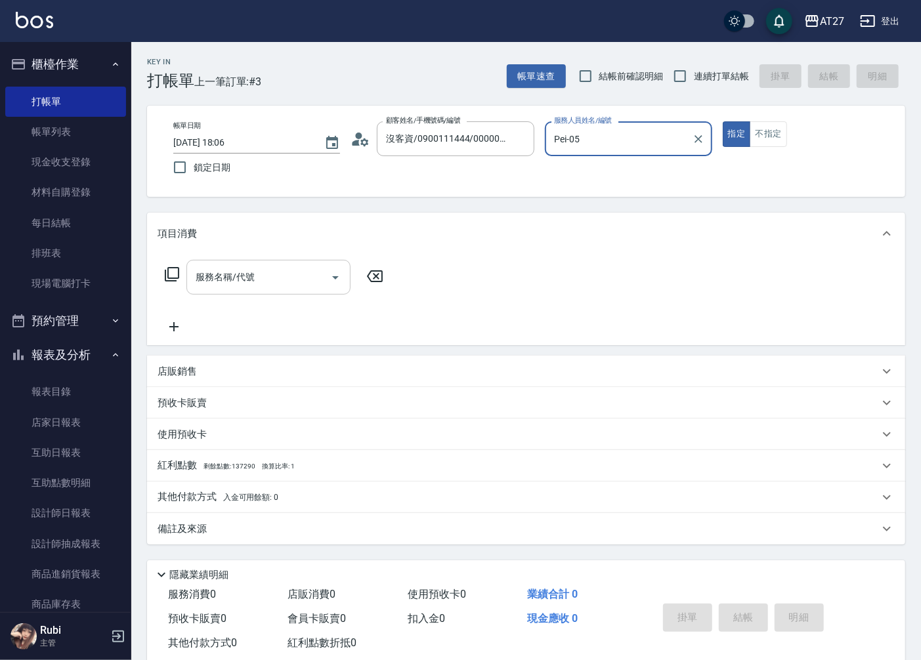
click at [263, 293] on div "服務名稱/代號" at bounding box center [268, 277] width 164 height 35
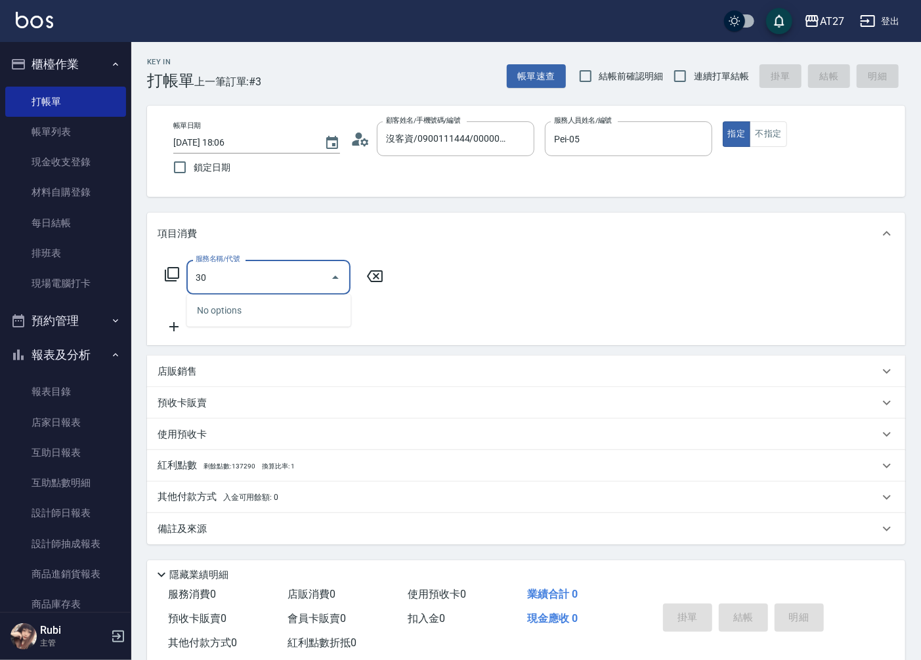
type input "301"
type input "150"
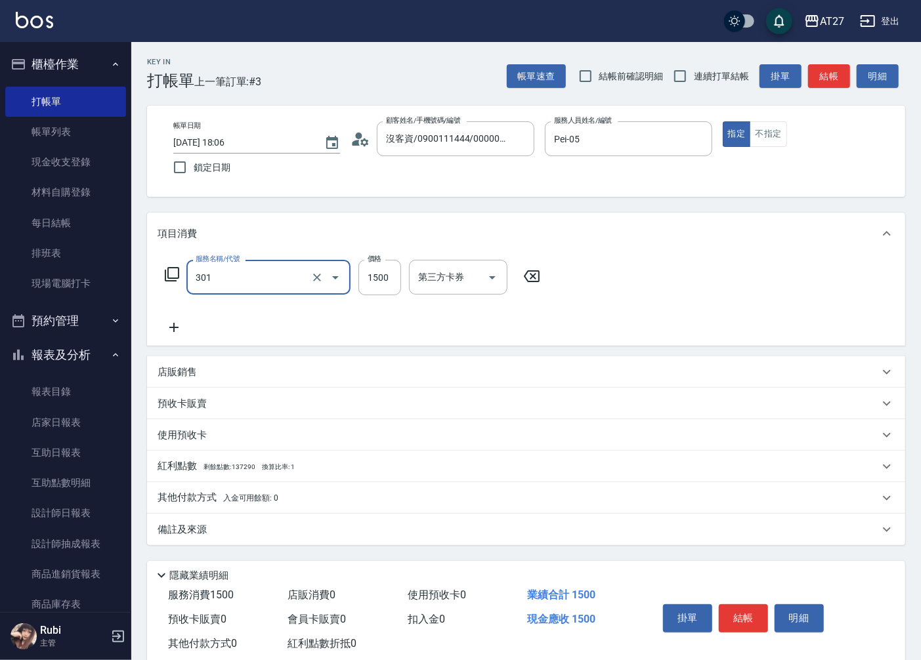
type input "燙髮(301)"
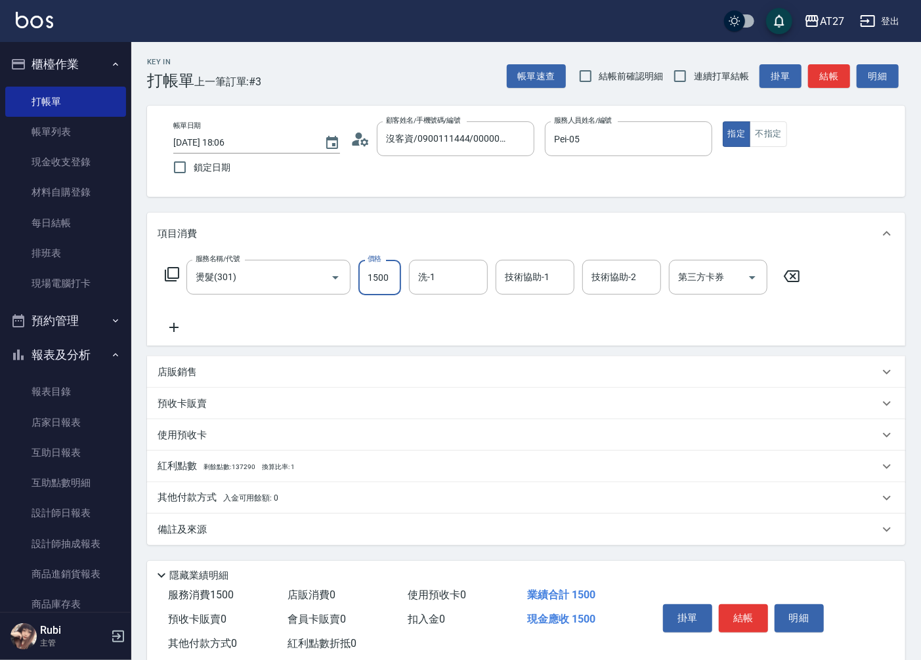
type input "1"
type input "0"
type input "110"
type input "1100"
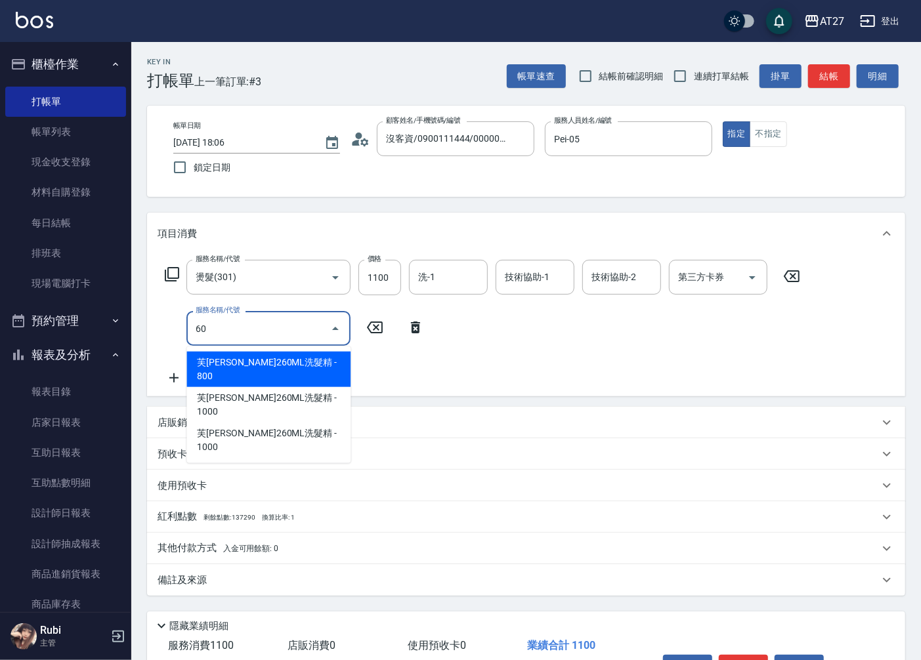
type input "601"
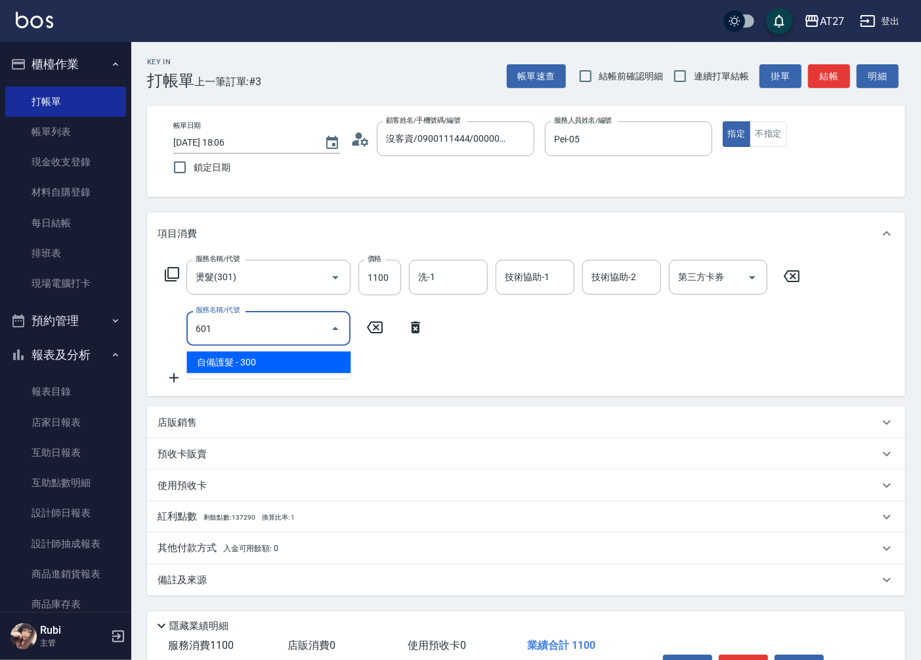
type input "140"
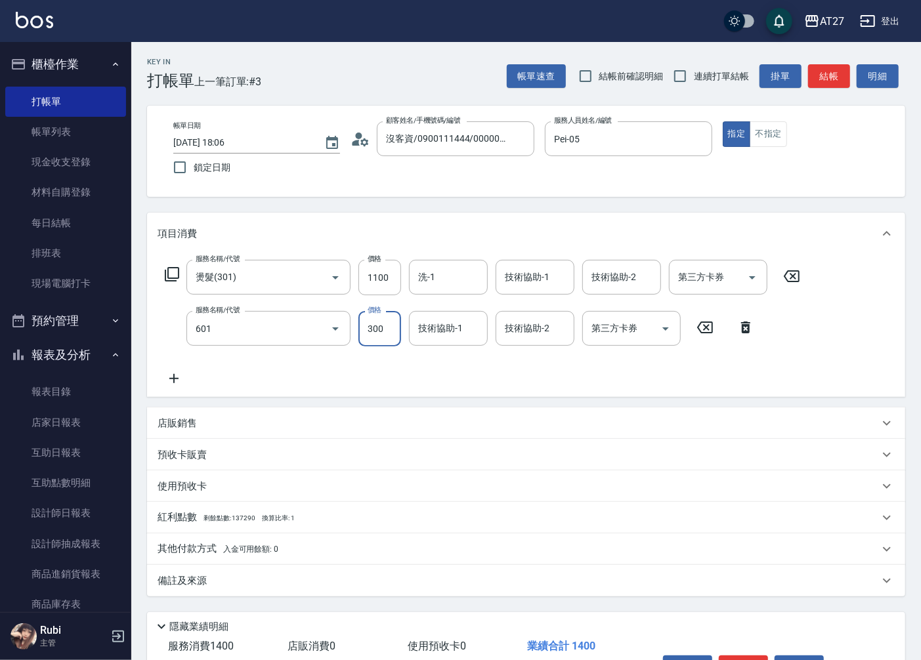
type input "自備護髮(601)"
type input "6"
type input "110"
type input "60"
type input "170"
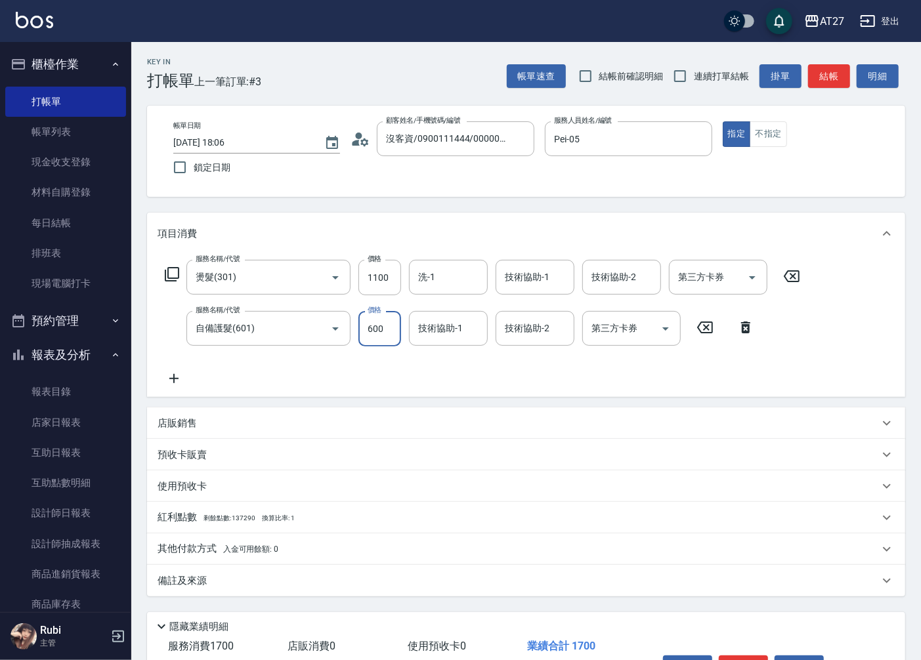
type input "600"
type input "星星-10"
click at [824, 74] on button "結帳" at bounding box center [829, 76] width 42 height 24
